Goal: Information Seeking & Learning: Learn about a topic

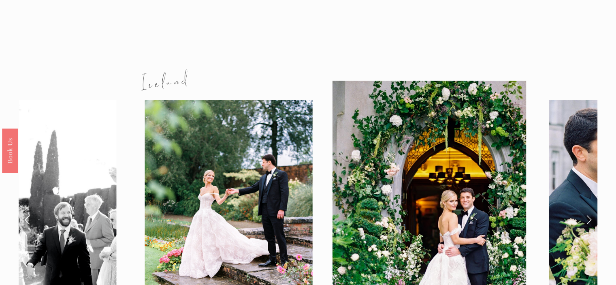
scroll to position [894, 0]
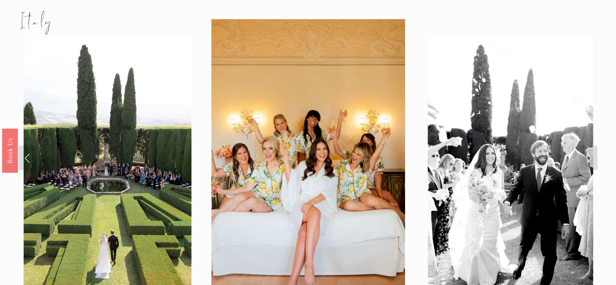
click at [590, 145] on link "Next Slide" at bounding box center [588, 157] width 18 height 24
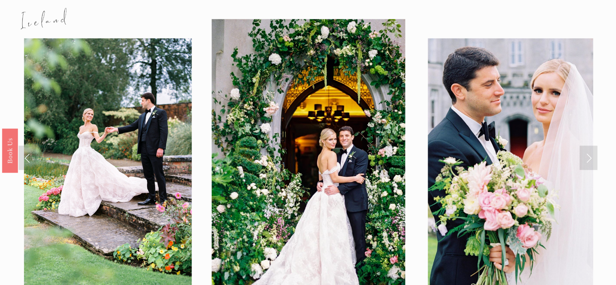
click at [590, 145] on link "Next Slide" at bounding box center [588, 157] width 18 height 24
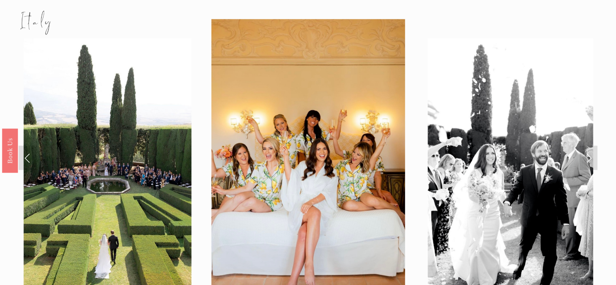
click at [590, 145] on link "Next Slide" at bounding box center [588, 157] width 18 height 24
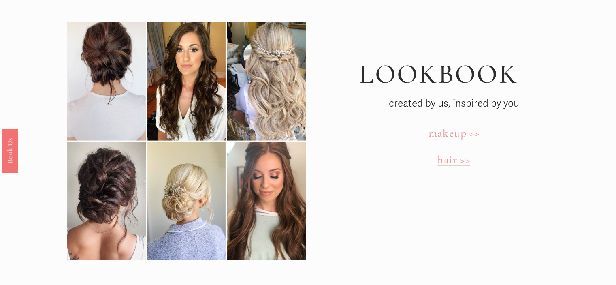
scroll to position [2346, 0]
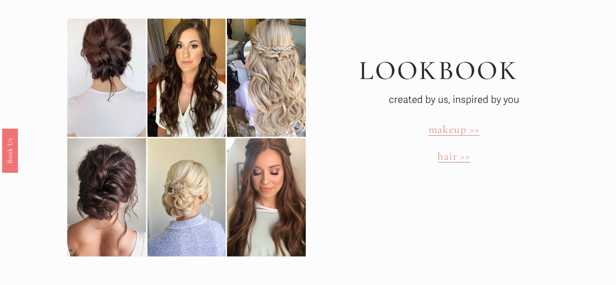
click at [453, 149] on span "hair >>" at bounding box center [453, 156] width 33 height 14
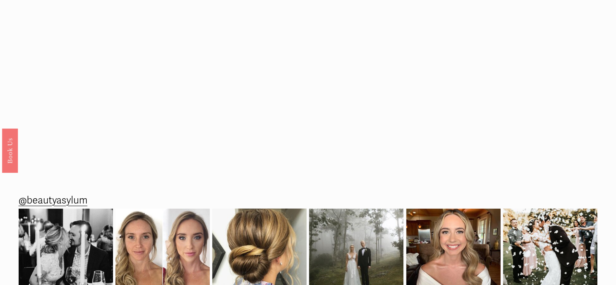
scroll to position [1202, 0]
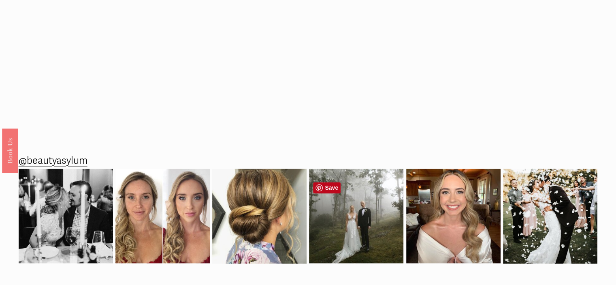
click at [366, 221] on img at bounding box center [356, 215] width 94 height 94
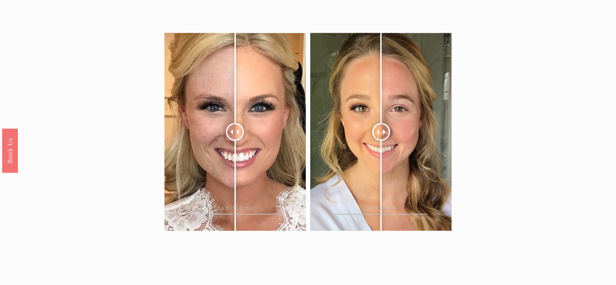
scroll to position [841, 0]
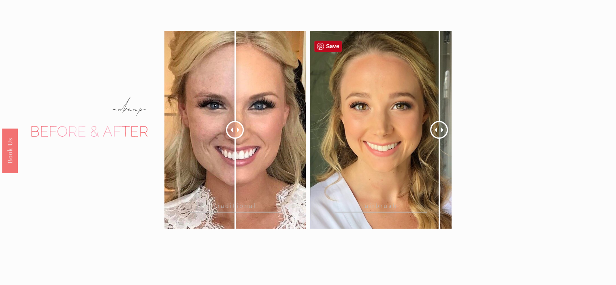
drag, startPoint x: 377, startPoint y: 131, endPoint x: 439, endPoint y: 153, distance: 65.5
click at [439, 138] on div at bounding box center [439, 130] width 18 height 18
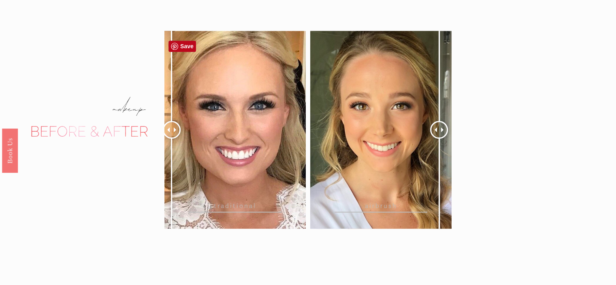
drag, startPoint x: 237, startPoint y: 136, endPoint x: 172, endPoint y: 139, distance: 65.3
click at [172, 138] on div at bounding box center [172, 130] width 18 height 18
drag, startPoint x: 443, startPoint y: 134, endPoint x: 438, endPoint y: 137, distance: 6.3
click at [438, 137] on div at bounding box center [438, 130] width 18 height 18
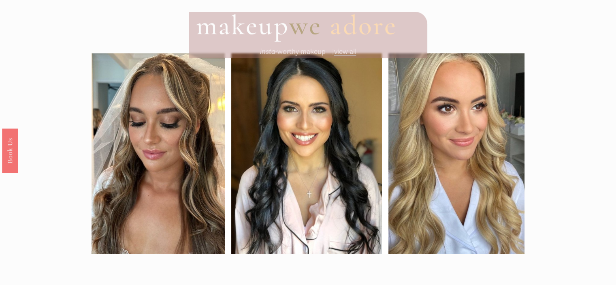
scroll to position [533, 0]
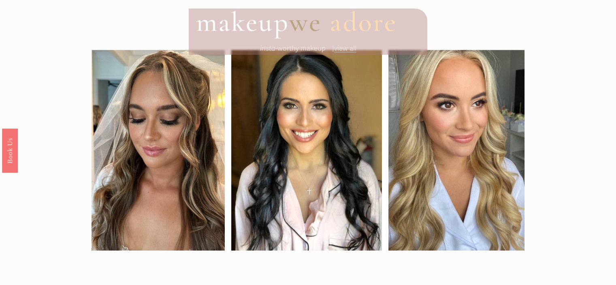
click at [344, 53] on span "view all" at bounding box center [345, 48] width 22 height 9
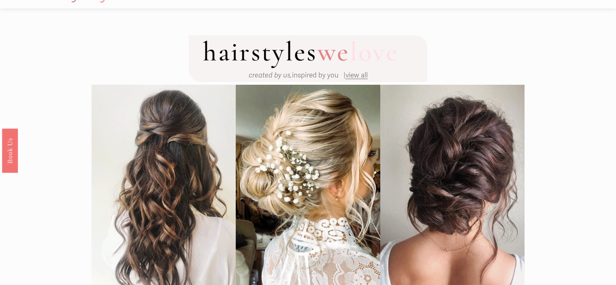
scroll to position [0, 0]
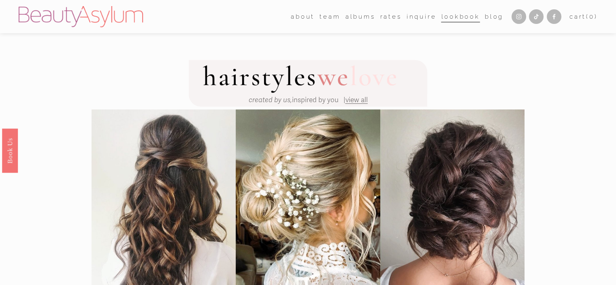
click at [354, 103] on span "view all" at bounding box center [356, 100] width 22 height 9
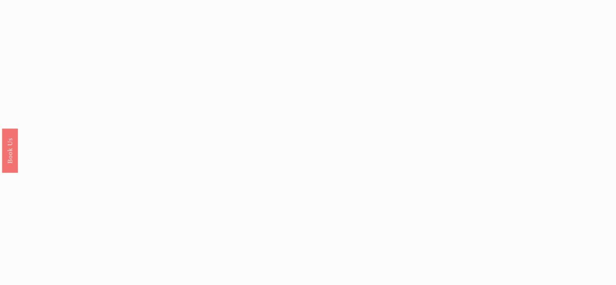
scroll to position [773, 0]
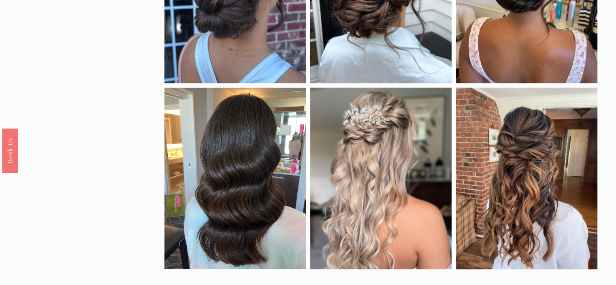
drag, startPoint x: 621, startPoint y: 174, endPoint x: 620, endPoint y: 168, distance: 6.6
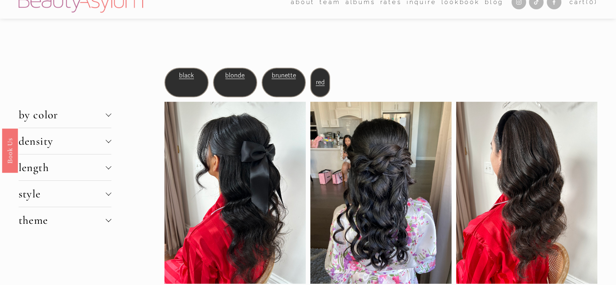
scroll to position [0, 0]
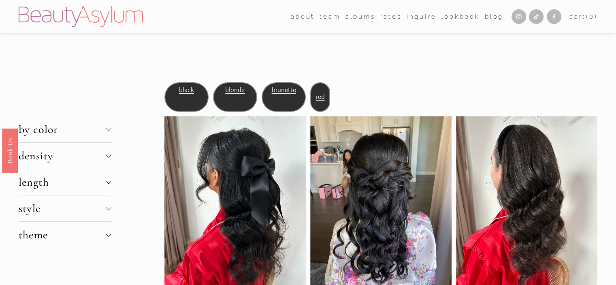
click at [96, 212] on span "style" at bounding box center [62, 208] width 87 height 14
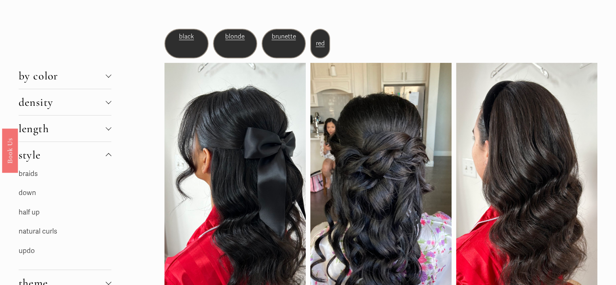
scroll to position [52, 0]
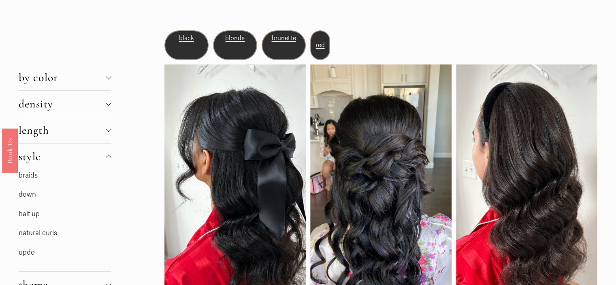
click at [26, 247] on p "updo" at bounding box center [65, 252] width 93 height 13
click at [27, 250] on link "updo" at bounding box center [27, 252] width 16 height 9
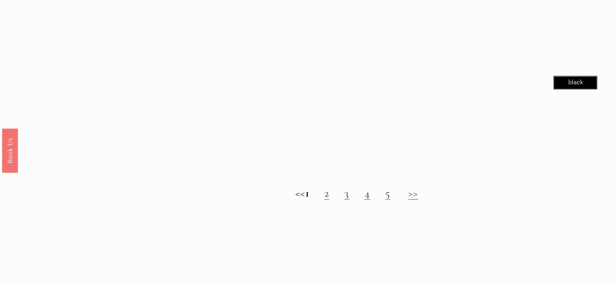
scroll to position [811, 0]
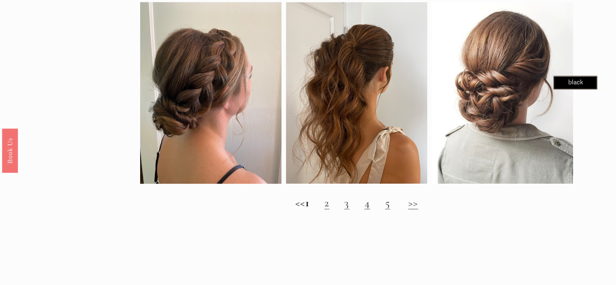
click at [329, 209] on link "2" at bounding box center [326, 203] width 5 height 14
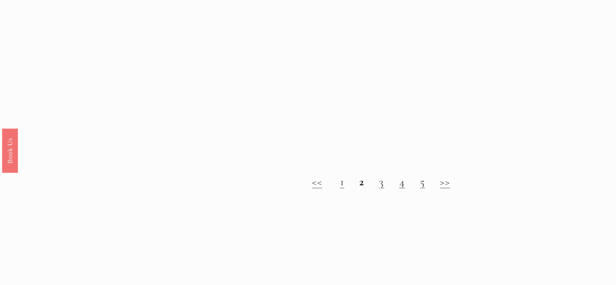
scroll to position [820, 0]
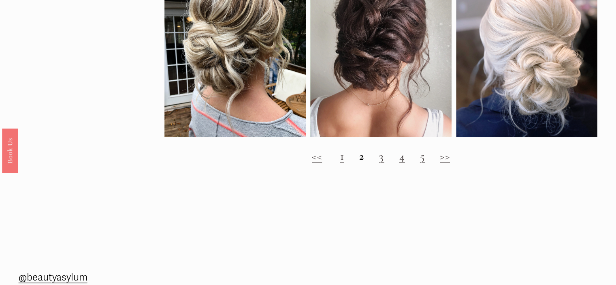
click at [382, 163] on link "3" at bounding box center [381, 156] width 5 height 14
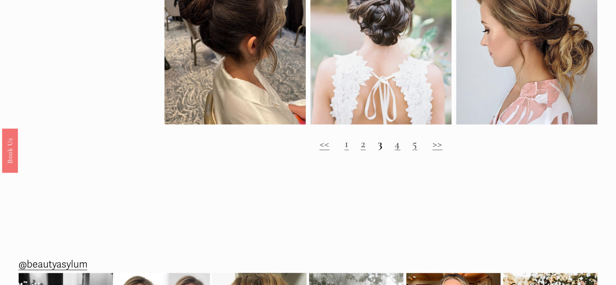
scroll to position [903, 0]
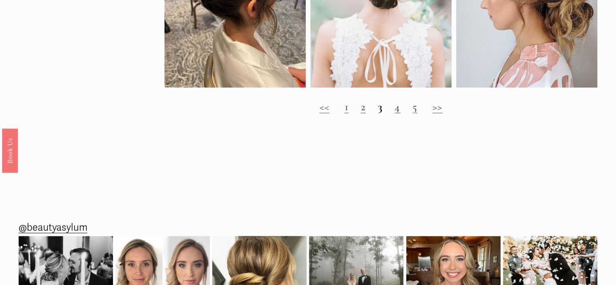
click at [396, 113] on link "4" at bounding box center [397, 107] width 6 height 14
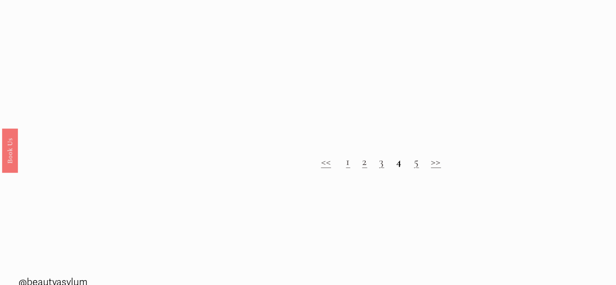
scroll to position [861, 0]
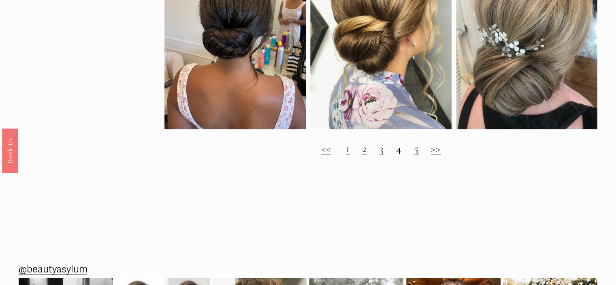
drag, startPoint x: 622, startPoint y: 38, endPoint x: 620, endPoint y: 209, distance: 170.5
click at [419, 155] on link "5" at bounding box center [416, 148] width 5 height 14
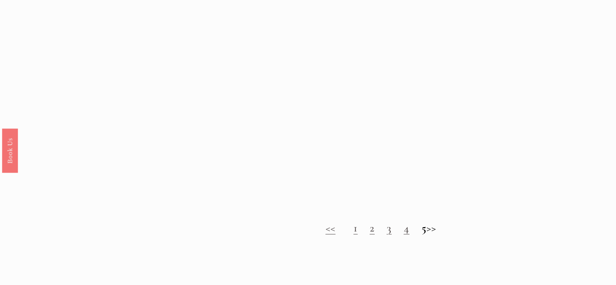
scroll to position [777, 0]
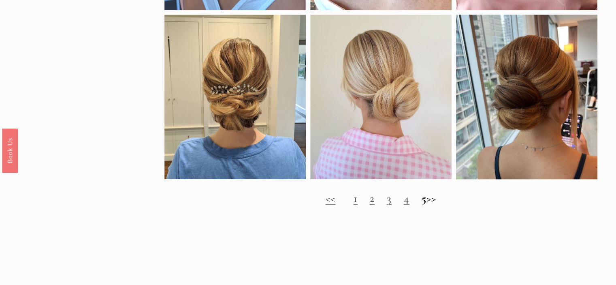
click at [443, 205] on h2 "<< 1 2 3 4 5 >>" at bounding box center [380, 198] width 433 height 13
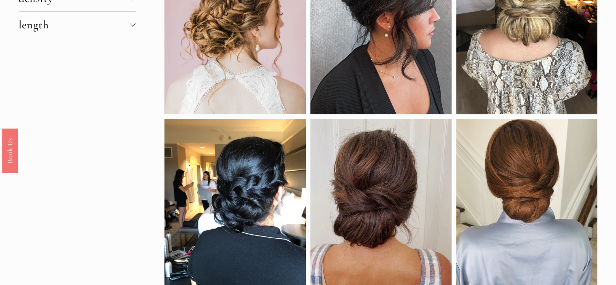
scroll to position [0, 0]
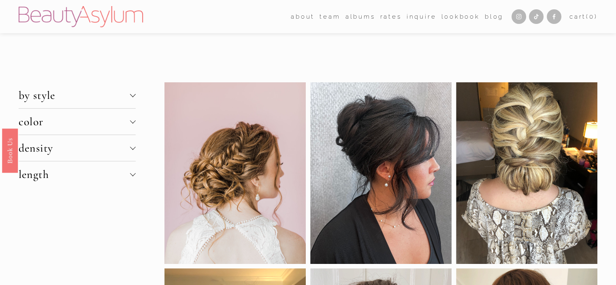
click at [386, 16] on link "Rates" at bounding box center [390, 17] width 21 height 12
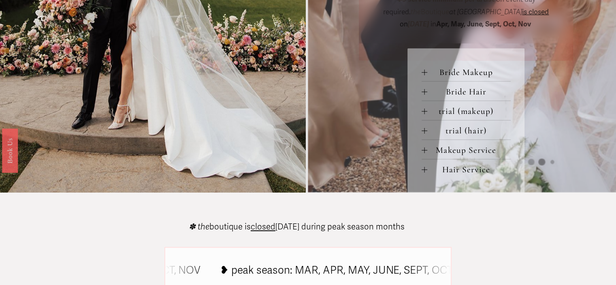
scroll to position [390, 0]
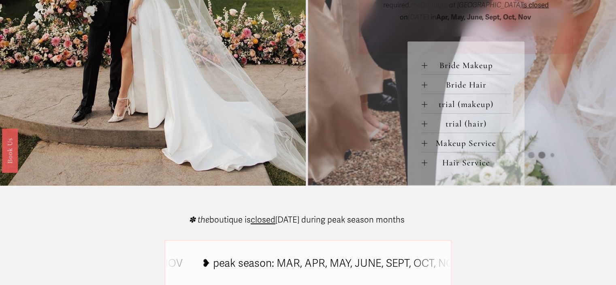
click at [425, 165] on div at bounding box center [425, 163] width 6 height 6
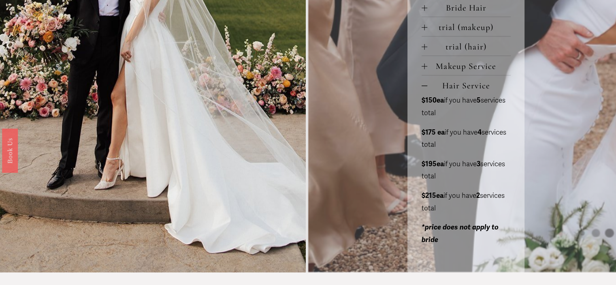
scroll to position [468, 0]
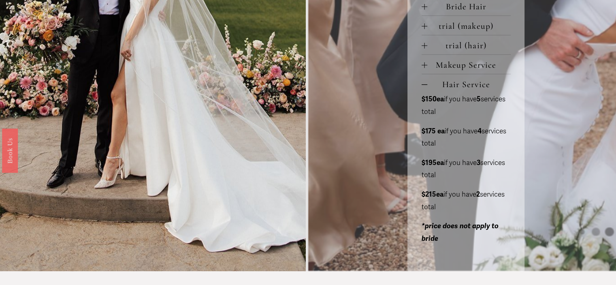
click at [421, 86] on div "Bride Makeup bride only makeup (90 min) $275 / wedding day *two additional serv…" at bounding box center [465, 117] width 117 height 308
click at [424, 87] on div at bounding box center [425, 84] width 6 height 6
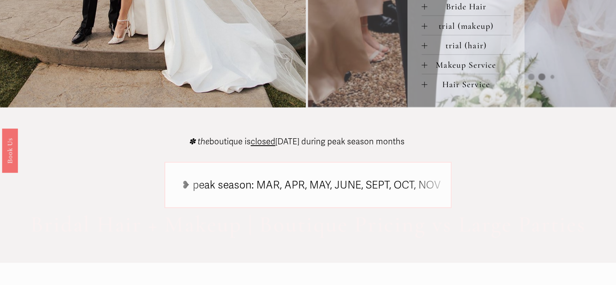
click at [423, 67] on div at bounding box center [425, 65] width 6 height 6
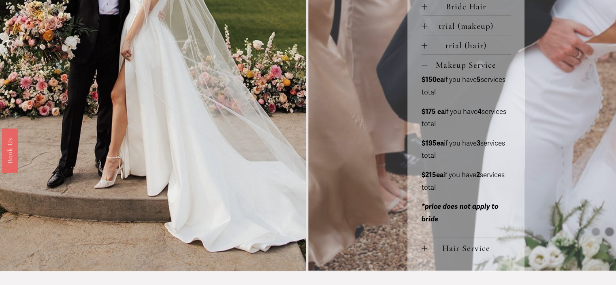
click at [423, 67] on div at bounding box center [425, 65] width 6 height 6
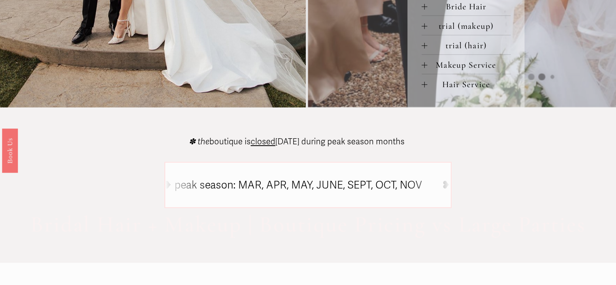
click at [424, 47] on div at bounding box center [424, 46] width 0 height 6
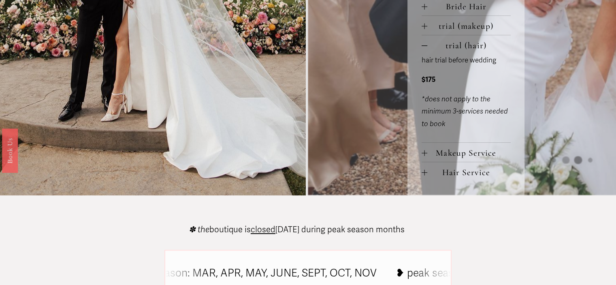
click at [424, 47] on div at bounding box center [425, 46] width 6 height 6
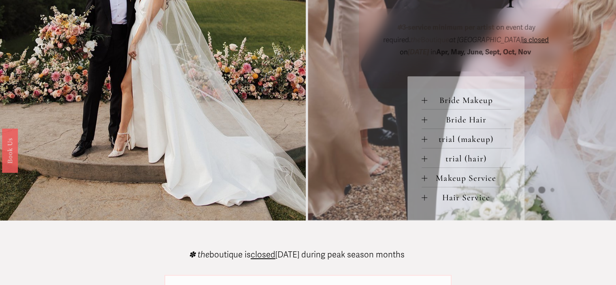
scroll to position [362, 0]
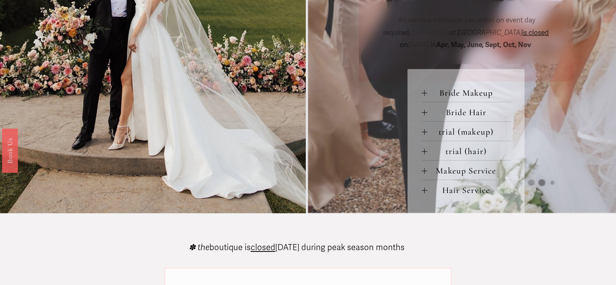
click at [422, 96] on div at bounding box center [425, 93] width 6 height 6
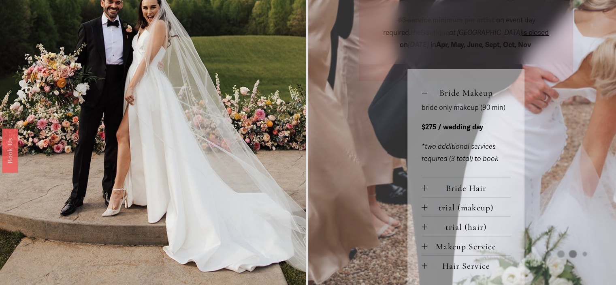
click at [422, 96] on div at bounding box center [425, 93] width 6 height 6
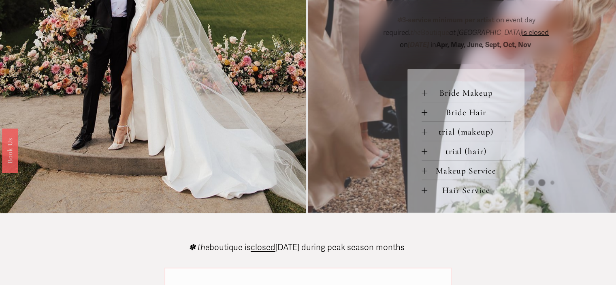
click at [420, 115] on div "Bride Makeup bride only makeup (90 min) $275 / wedding day *two additional serv…" at bounding box center [465, 141] width 117 height 144
click at [422, 115] on div at bounding box center [425, 112] width 6 height 6
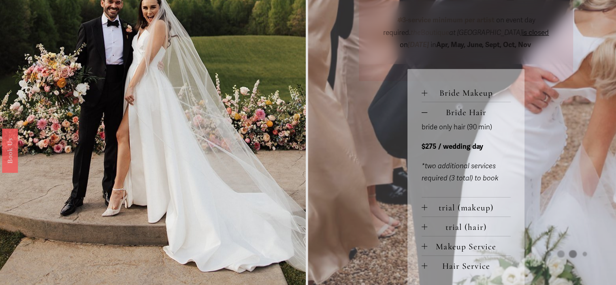
click at [422, 115] on div at bounding box center [425, 112] width 6 height 6
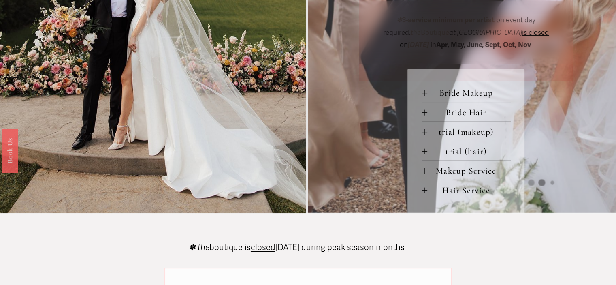
click at [422, 192] on div at bounding box center [425, 190] width 6 height 6
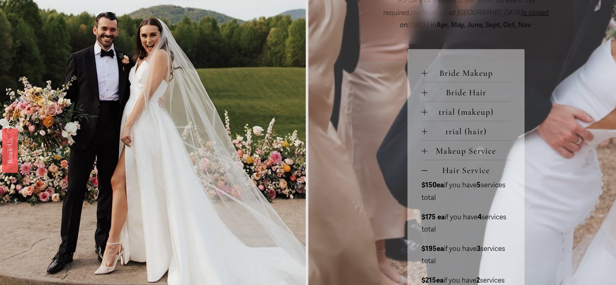
scroll to position [384, 0]
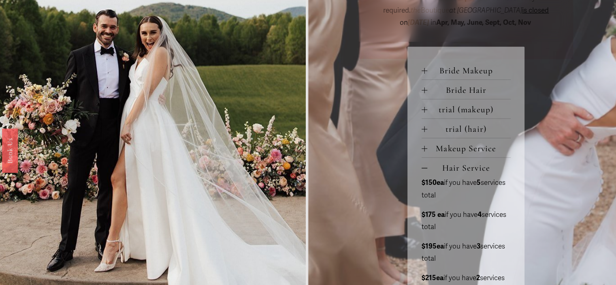
click at [427, 93] on span "Bride Hair" at bounding box center [468, 90] width 83 height 11
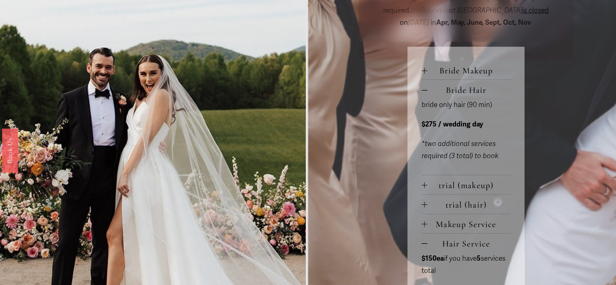
click at [424, 73] on div at bounding box center [424, 71] width 0 height 6
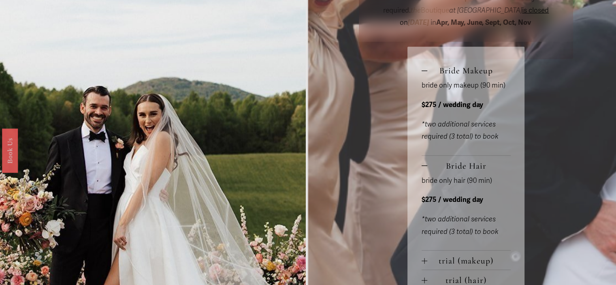
click at [422, 70] on div at bounding box center [425, 71] width 6 height 6
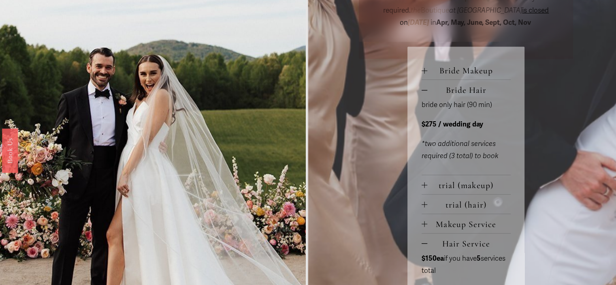
click at [423, 93] on div at bounding box center [425, 90] width 6 height 6
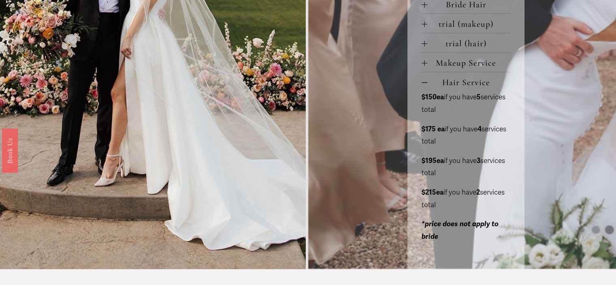
scroll to position [475, 0]
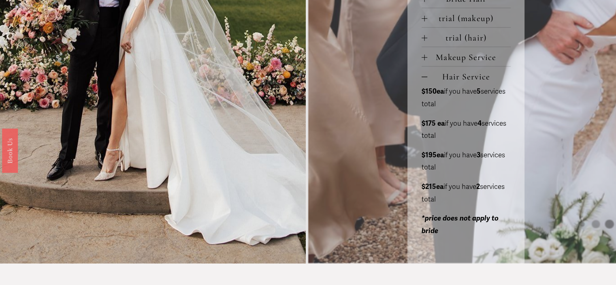
click at [424, 77] on div at bounding box center [425, 77] width 6 height 6
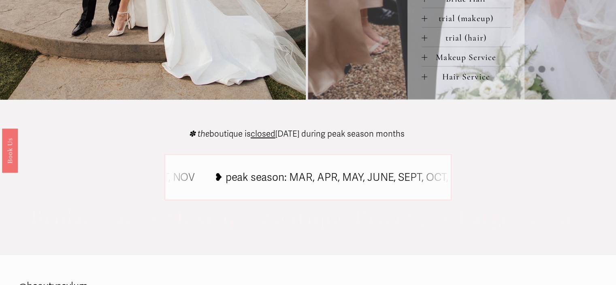
click at [424, 21] on div at bounding box center [424, 18] width 0 height 6
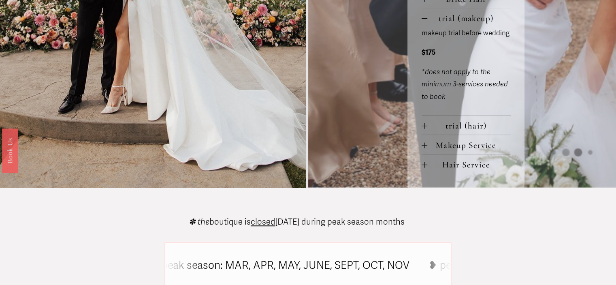
click at [425, 128] on div at bounding box center [425, 126] width 6 height 6
